Goal: Information Seeking & Learning: Learn about a topic

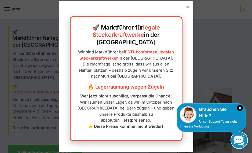
click at [190, 9] on div at bounding box center [187, 7] width 5 height 5
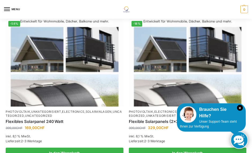
scroll to position [240, 0]
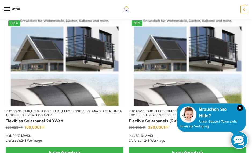
click at [242, 111] on icon "×" at bounding box center [240, 108] width 6 height 6
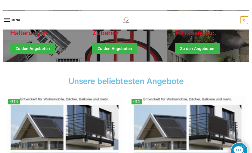
scroll to position [162, 0]
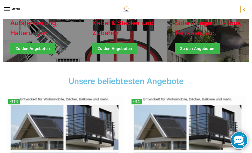
click at [71, 143] on img at bounding box center [65, 140] width 118 height 88
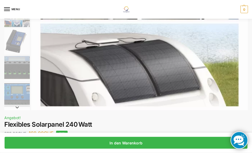
scroll to position [142, 0]
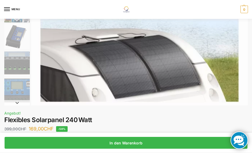
click at [238, 127] on div "Flexible Solarpanels (2×240 Watt & Solar Laderegler 399,00 CHF Ursprünglicher P…" at bounding box center [126, 156] width 244 height 92
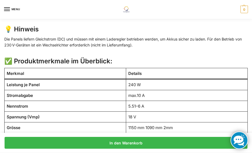
scroll to position [565, 0]
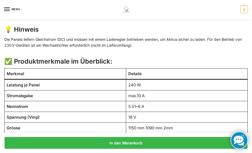
click at [251, 141] on div "Beschreibung Zusätzliche Informationen 🌞 Flexibles Solarpanel 240 Watt Maximale…" at bounding box center [126, 0] width 252 height 402
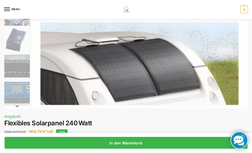
scroll to position [124, 0]
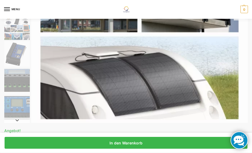
click at [169, 82] on img "1 / 9" at bounding box center [139, 14] width 217 height 217
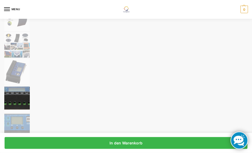
scroll to position [107, 0]
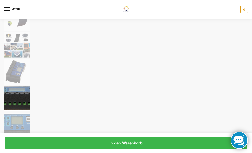
click at [21, 95] on img "7 / 9" at bounding box center [17, 99] width 26 height 26
click at [26, 91] on img "7 / 9" at bounding box center [17, 99] width 26 height 26
click at [22, 121] on img "8 / 9" at bounding box center [17, 126] width 26 height 26
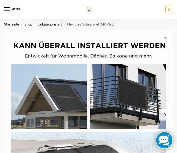
scroll to position [0, 131]
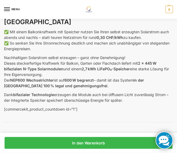
scroll to position [287, 0]
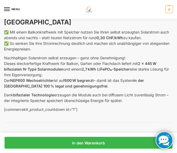
click at [161, 32] on p "✅ Mit einem Balkonkraftwerk mit Speicher nutzen Sie Ihren selbst erzeugten Sola…" at bounding box center [88, 40] width 169 height 23
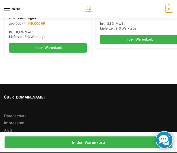
scroll to position [1393, 0]
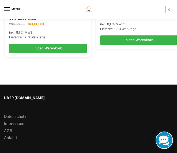
click at [166, 149] on link at bounding box center [164, 140] width 17 height 17
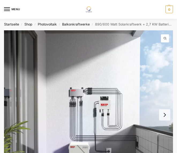
scroll to position [0, 0]
click at [167, 116] on button "Next slide" at bounding box center [164, 114] width 11 height 11
click at [169, 116] on button "Next slide" at bounding box center [164, 114] width 11 height 11
